Goal: Find specific page/section

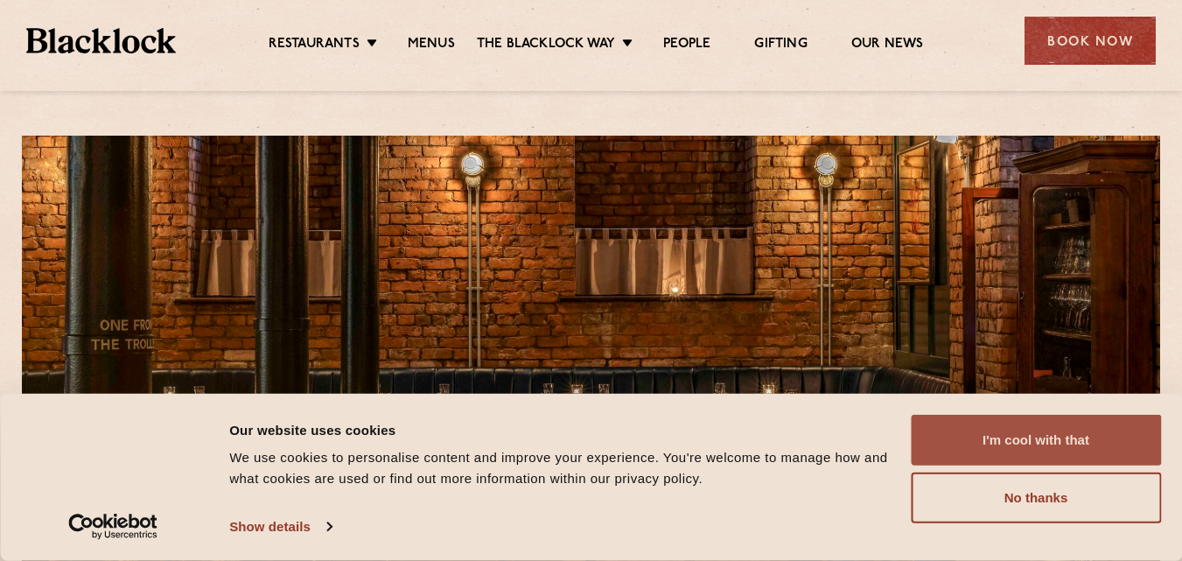
click at [963, 448] on button "I'm cool with that" at bounding box center [1036, 440] width 250 height 51
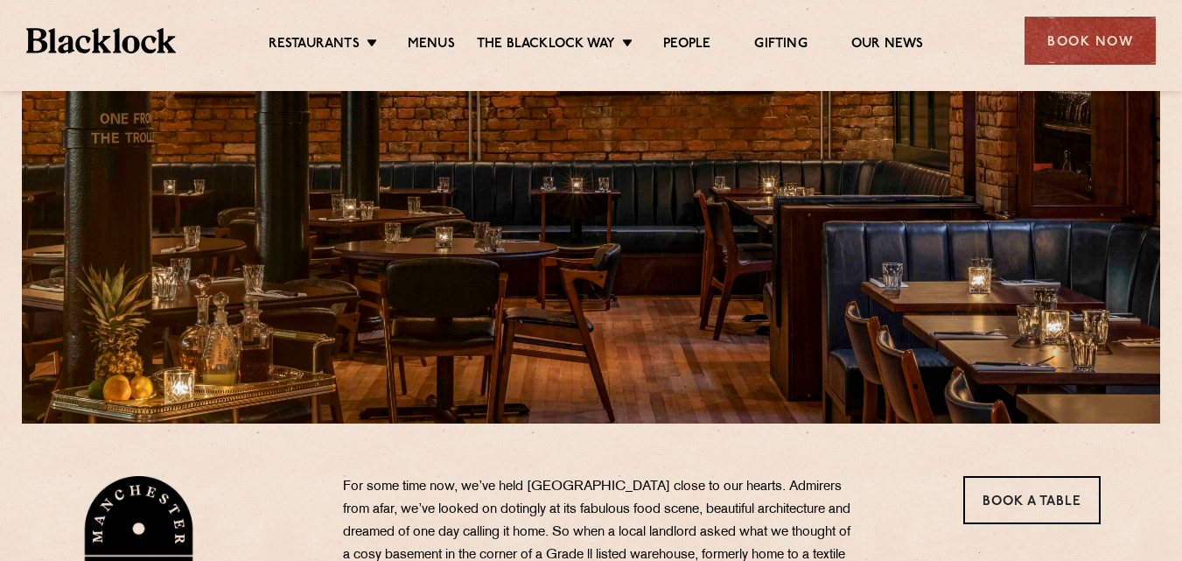
scroll to position [175, 0]
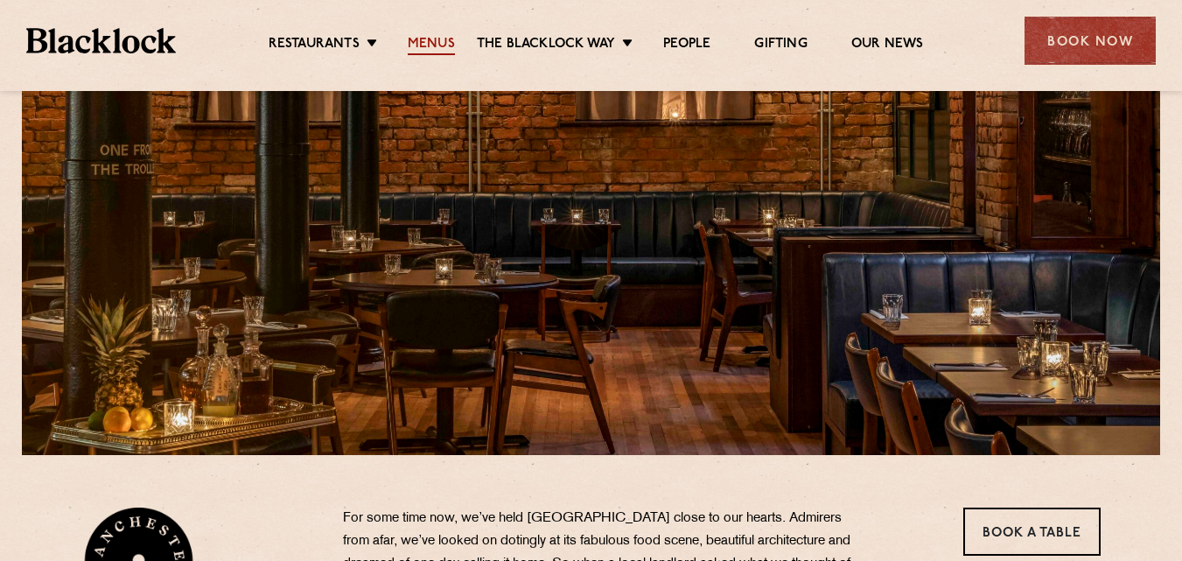
click at [433, 38] on link "Menus" at bounding box center [431, 45] width 47 height 19
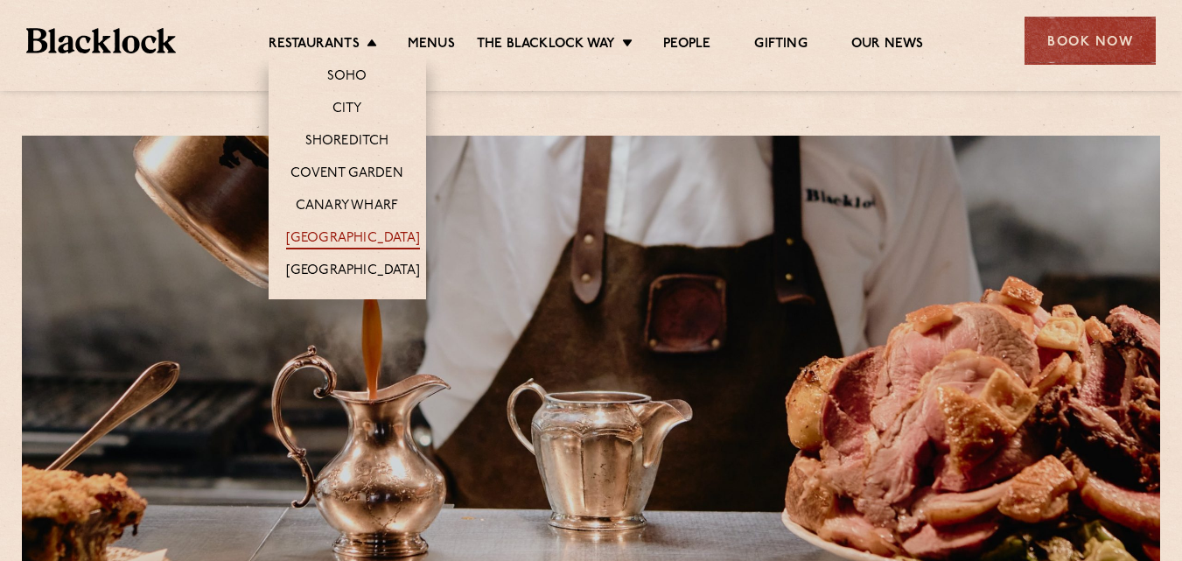
click at [369, 237] on link "[GEOGRAPHIC_DATA]" at bounding box center [353, 239] width 134 height 19
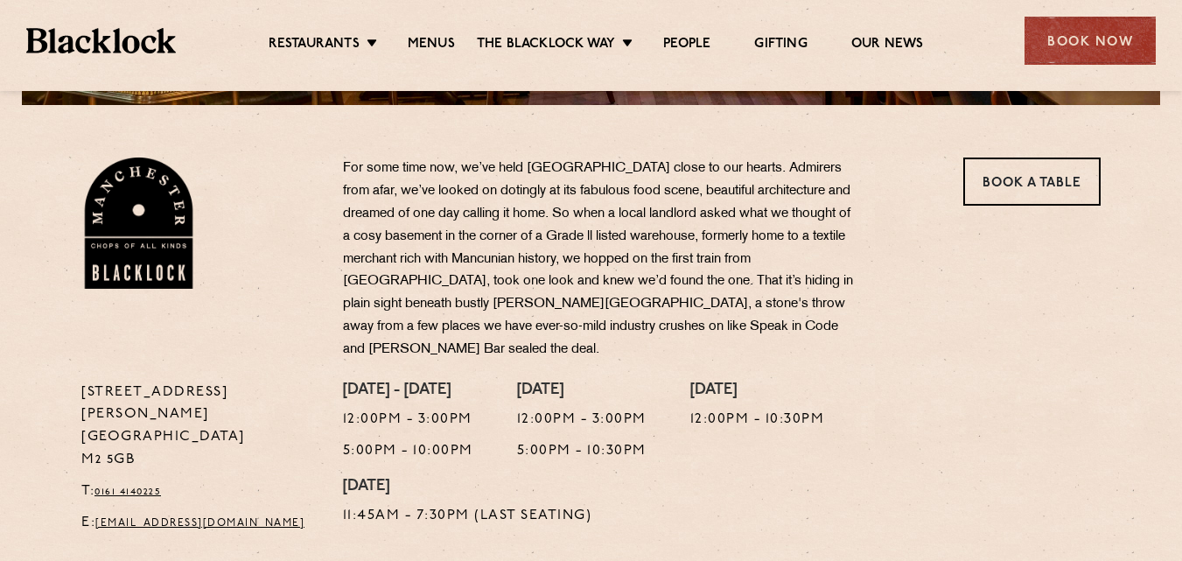
scroll to position [962, 0]
